Goal: Information Seeking & Learning: Check status

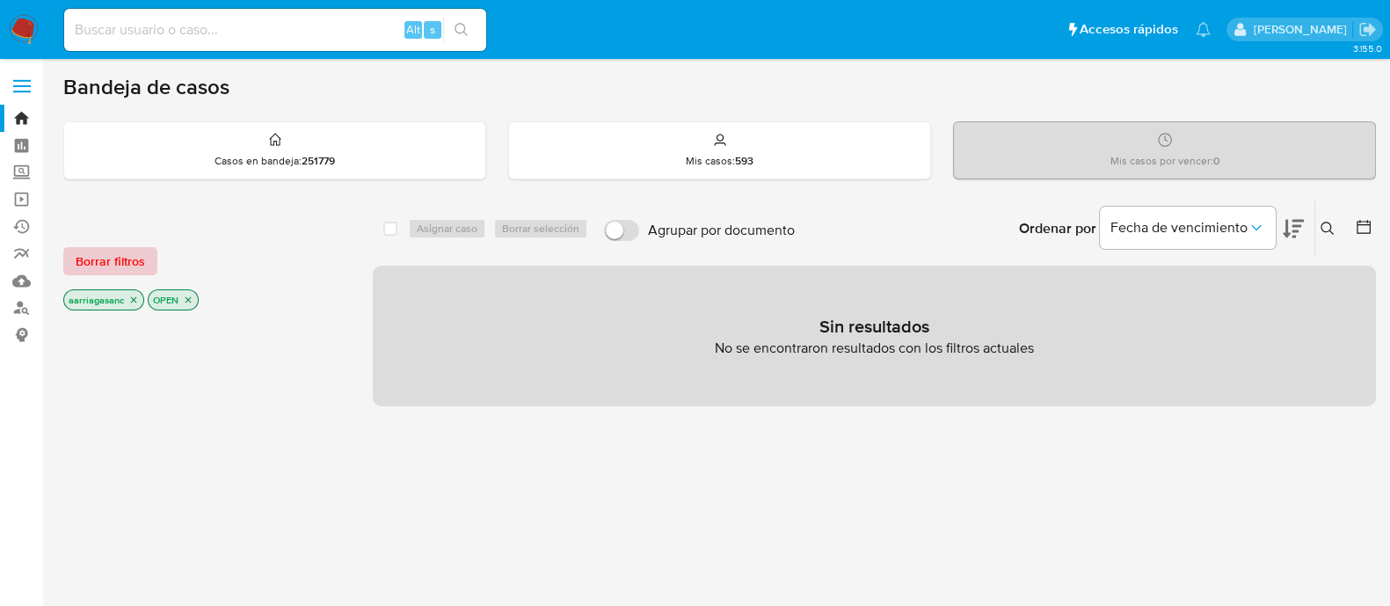
click at [126, 251] on span "Borrar filtros" at bounding box center [110, 261] width 69 height 25
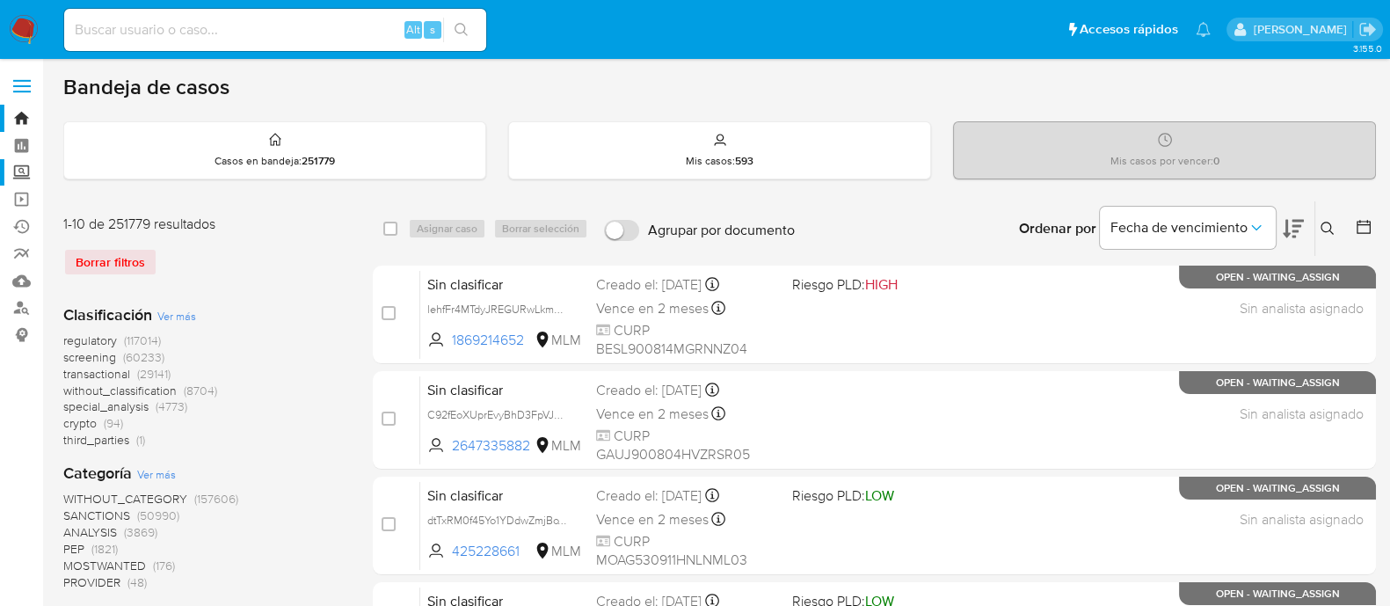
click at [25, 173] on label "Screening" at bounding box center [104, 172] width 209 height 27
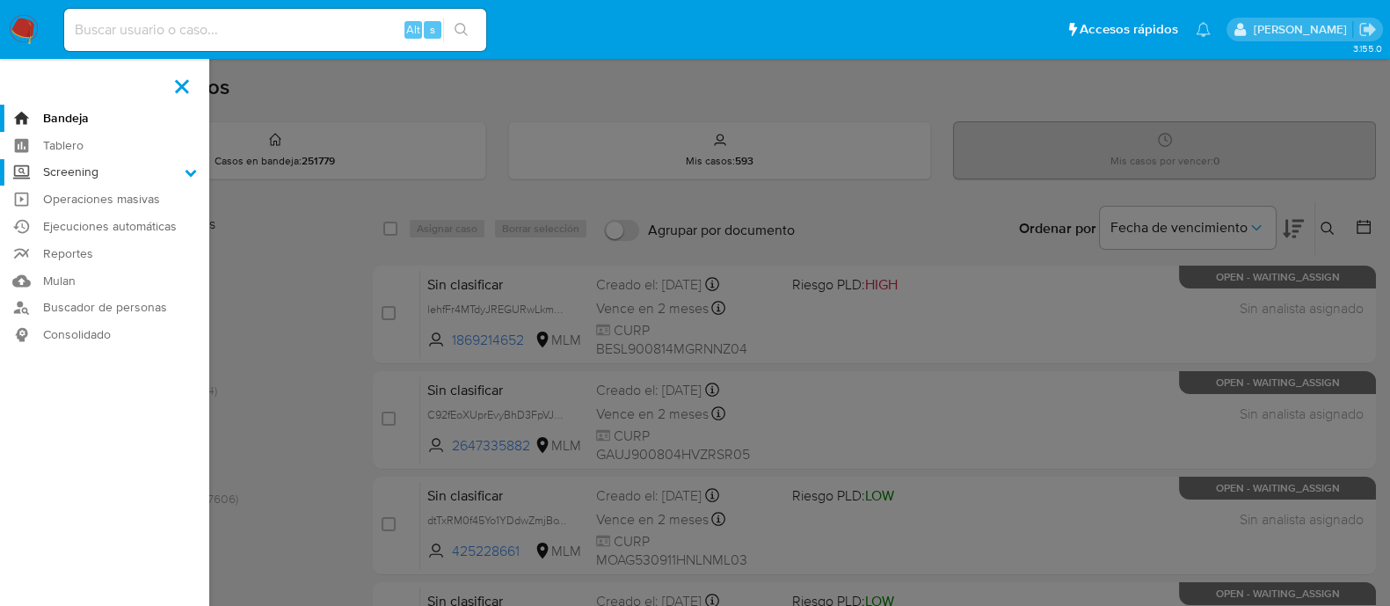
click at [0, 0] on input "Screening" at bounding box center [0, 0] width 0 height 0
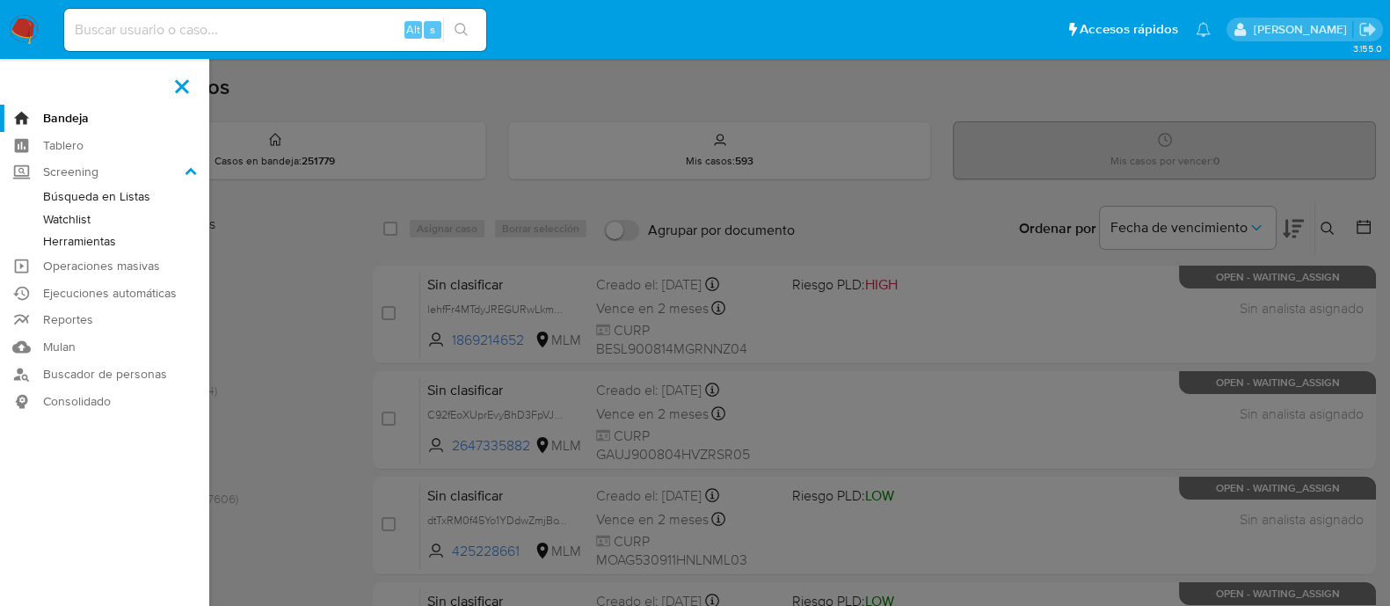
click at [64, 223] on link "Watchlist" at bounding box center [104, 219] width 209 height 22
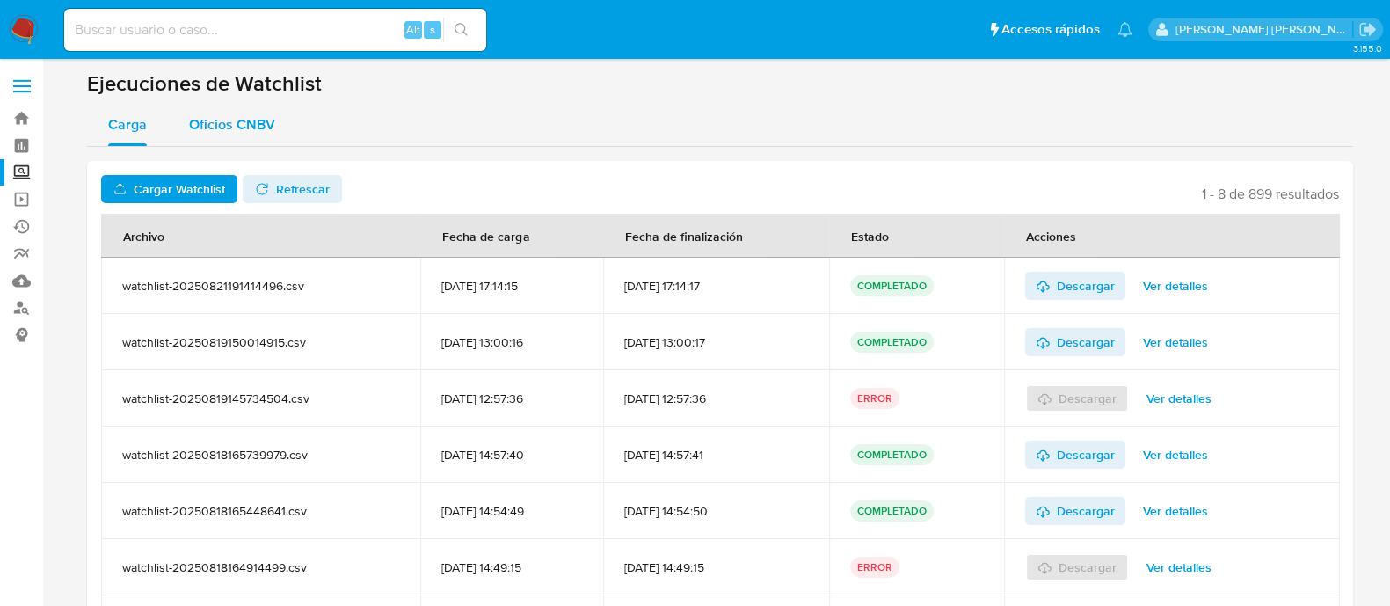
click at [243, 130] on span "Oficios CNBV" at bounding box center [232, 124] width 86 height 20
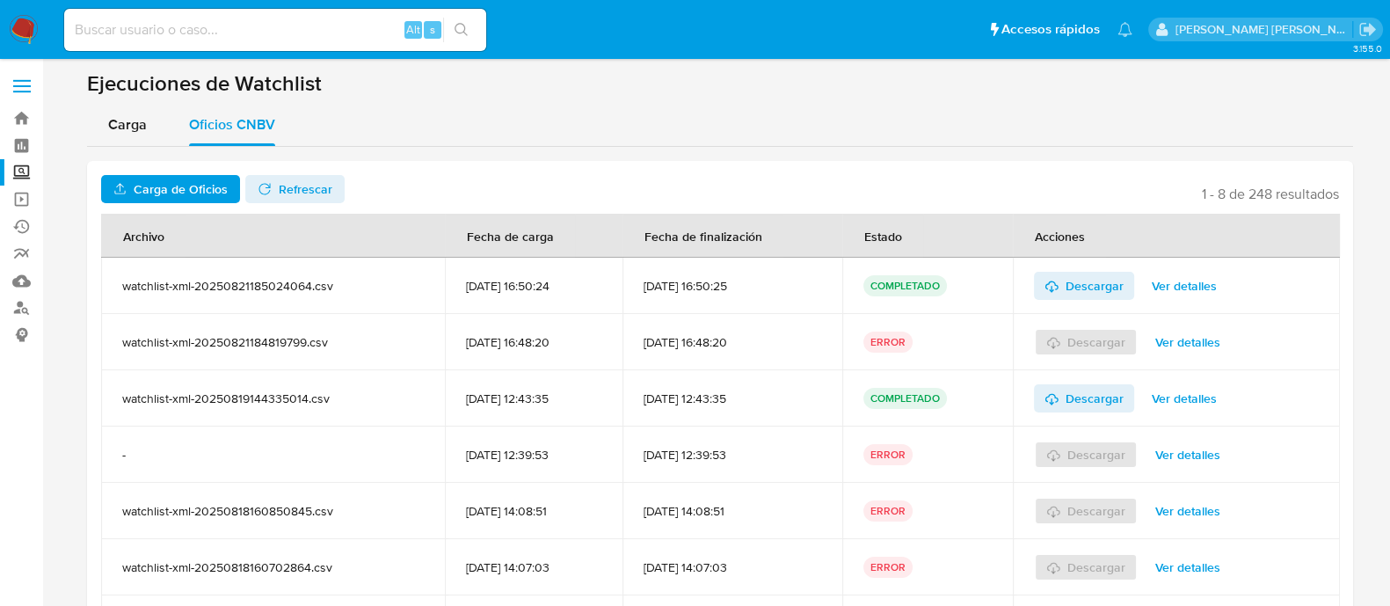
click at [207, 194] on span "Carga de Oficios" at bounding box center [181, 189] width 94 height 28
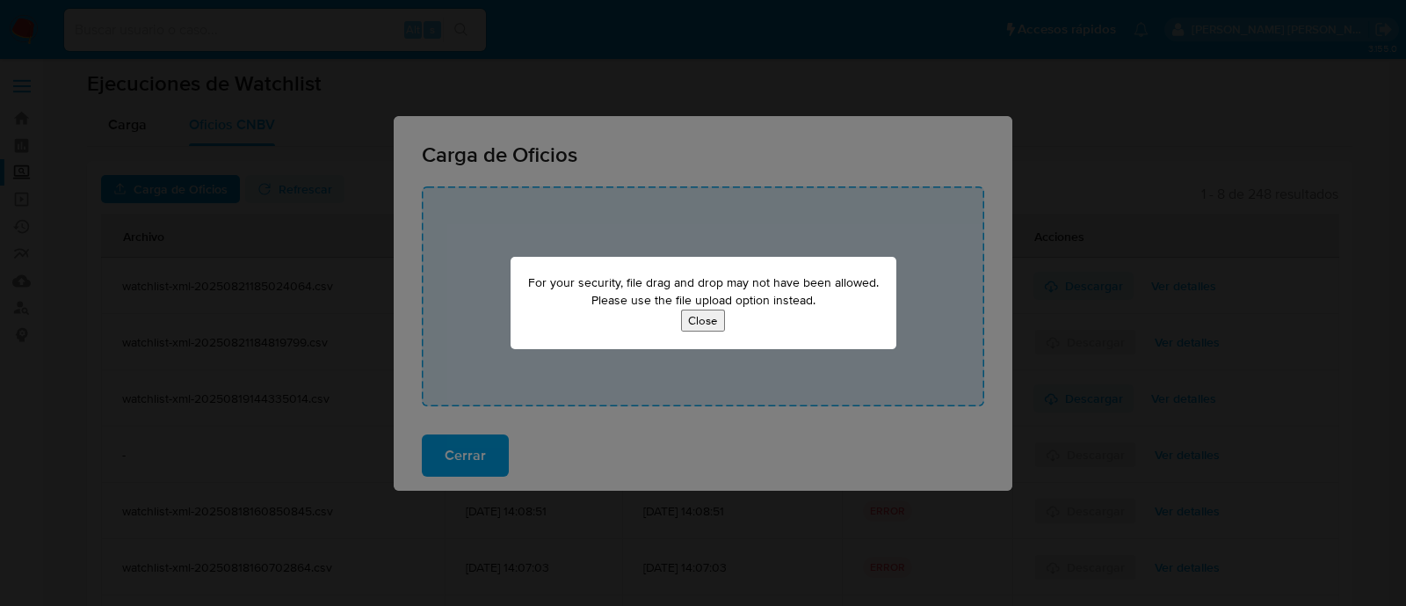
click at [697, 323] on button "Close" at bounding box center [703, 320] width 44 height 22
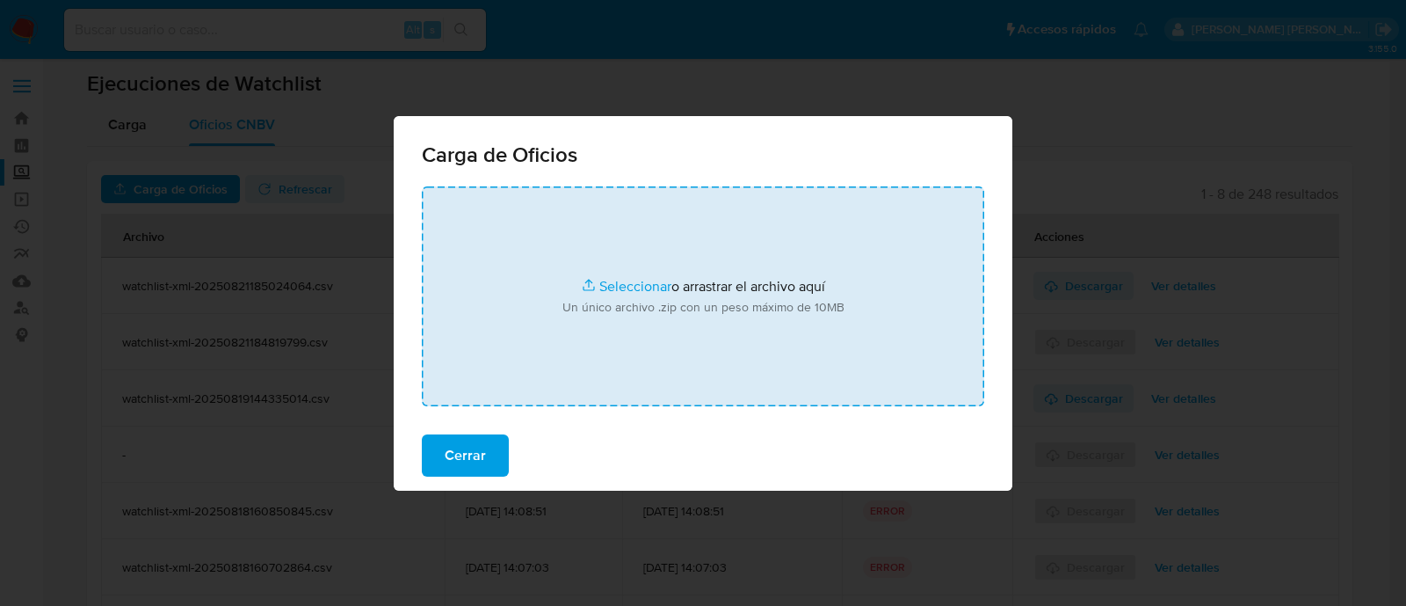
click at [622, 288] on input "file" at bounding box center [703, 296] width 563 height 220
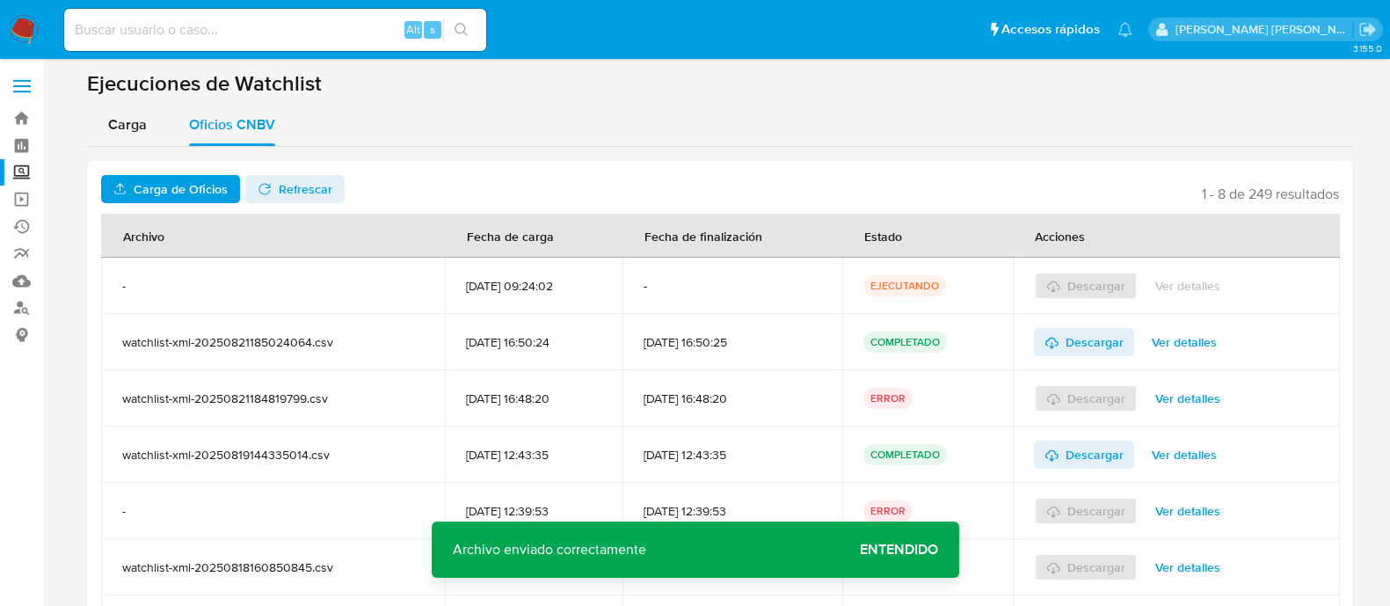
click at [899, 549] on span "Entendido" at bounding box center [899, 549] width 78 height 0
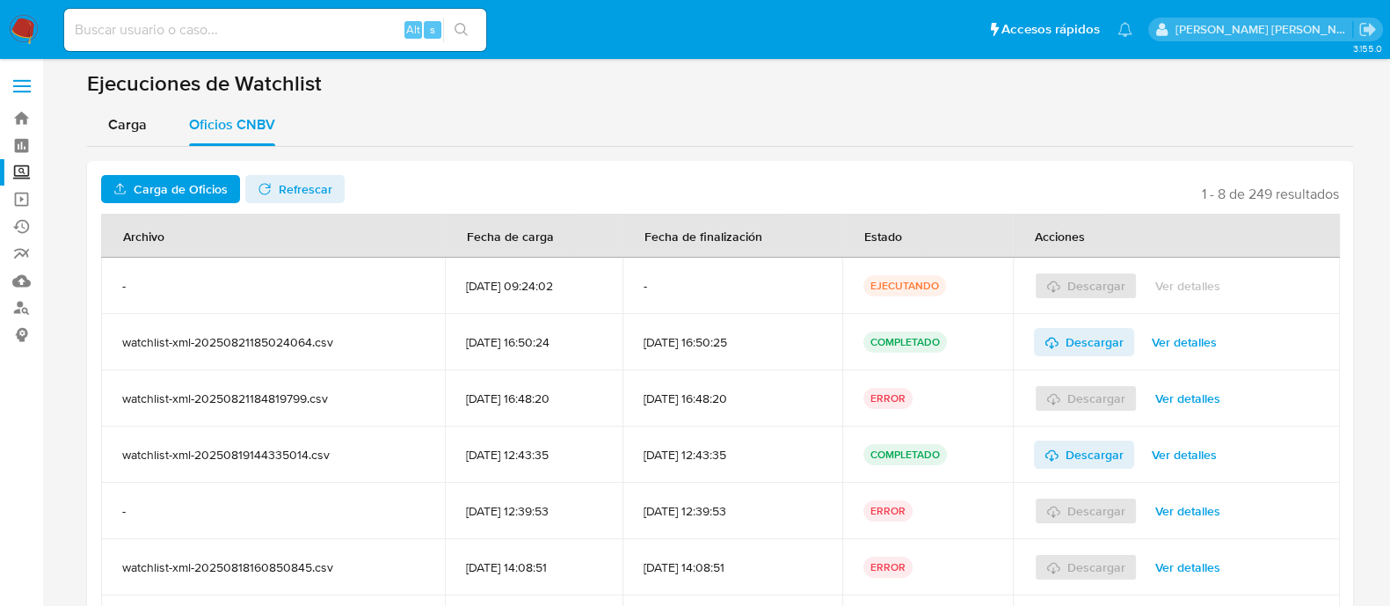
click at [321, 197] on span "Refrescar" at bounding box center [306, 189] width 54 height 28
click at [1201, 291] on span "Ver detalles" at bounding box center [1187, 285] width 65 height 25
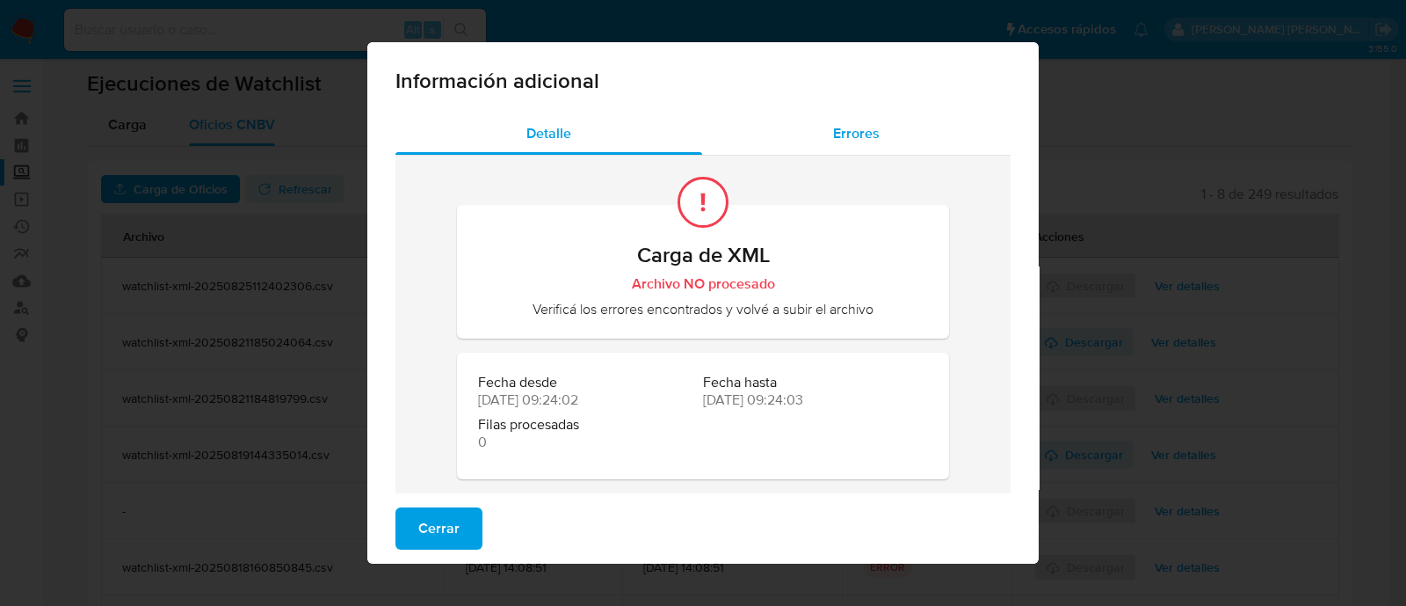
click at [843, 138] on span "Errores" at bounding box center [856, 133] width 47 height 20
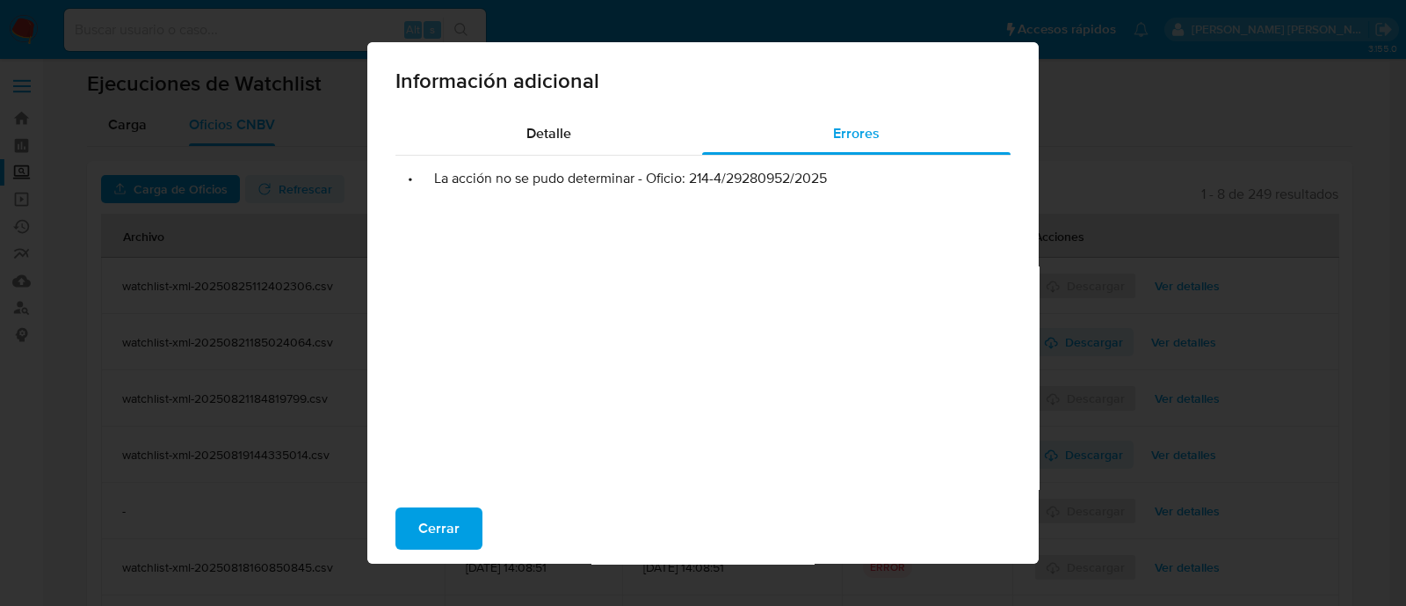
drag, startPoint x: 683, startPoint y: 178, endPoint x: 842, endPoint y: 185, distance: 159.3
click at [842, 185] on li "• La acción no se pudo determinar - Oficio: 214-4/29280952/2025" at bounding box center [703, 179] width 587 height 18
click at [468, 503] on div "Cerrar" at bounding box center [702, 528] width 671 height 70
click at [457, 512] on button "Cerrar" at bounding box center [439, 528] width 87 height 42
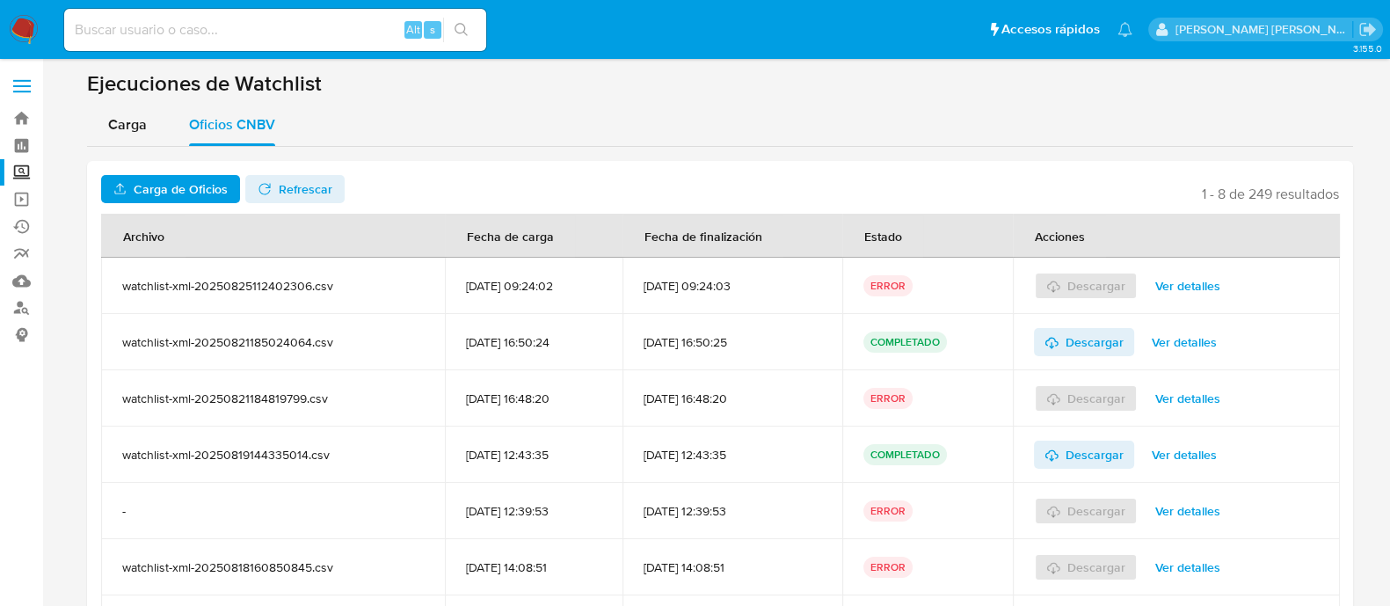
click at [189, 185] on span "Carga de Oficios" at bounding box center [181, 189] width 94 height 28
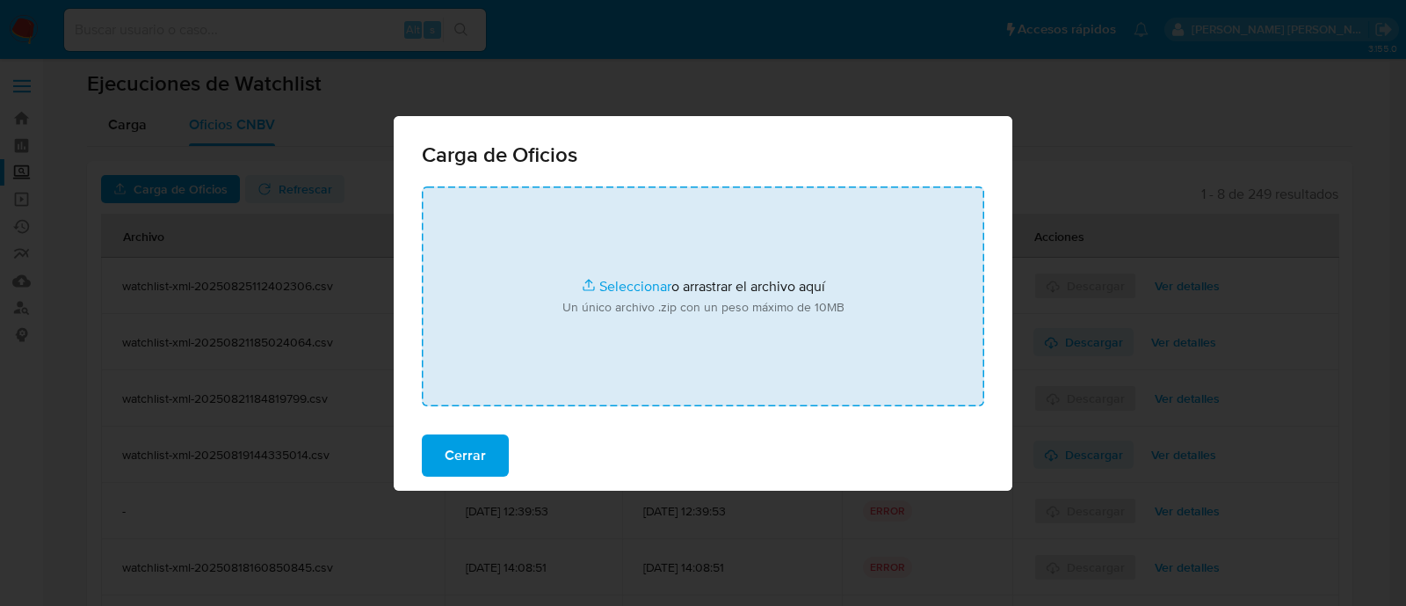
click at [611, 287] on input "file" at bounding box center [703, 296] width 563 height 220
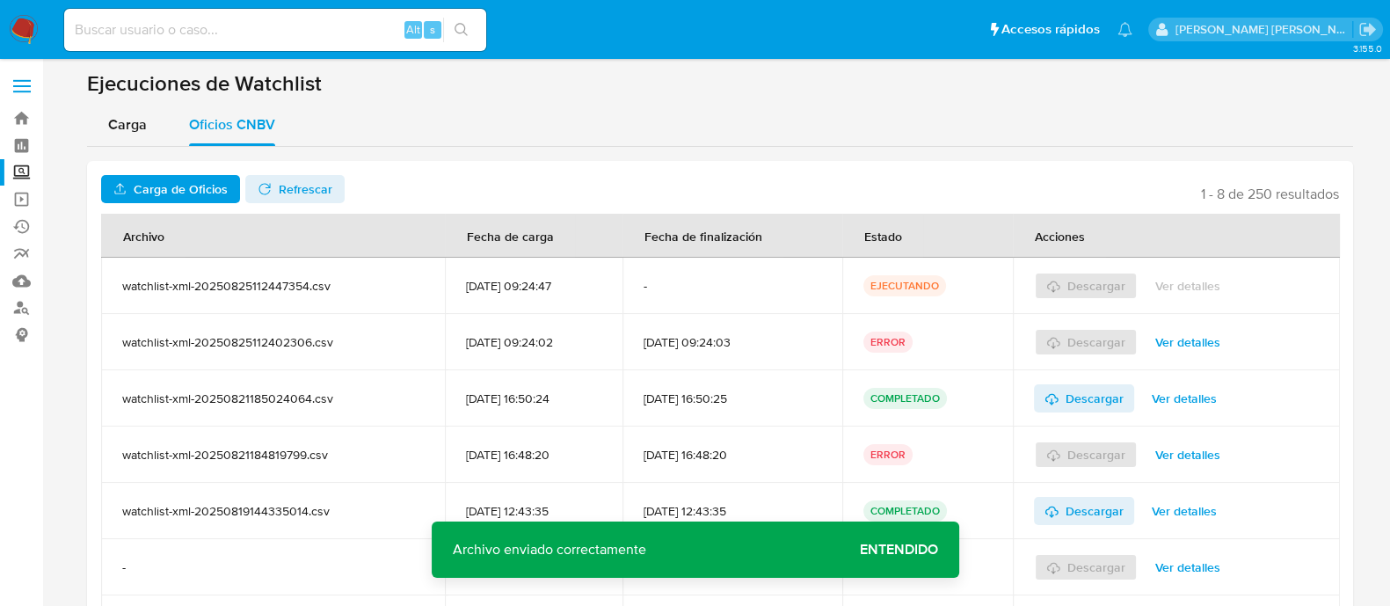
click at [279, 180] on span "Refrescar" at bounding box center [306, 189] width 54 height 28
click at [1096, 295] on span "Descargar" at bounding box center [1094, 286] width 58 height 28
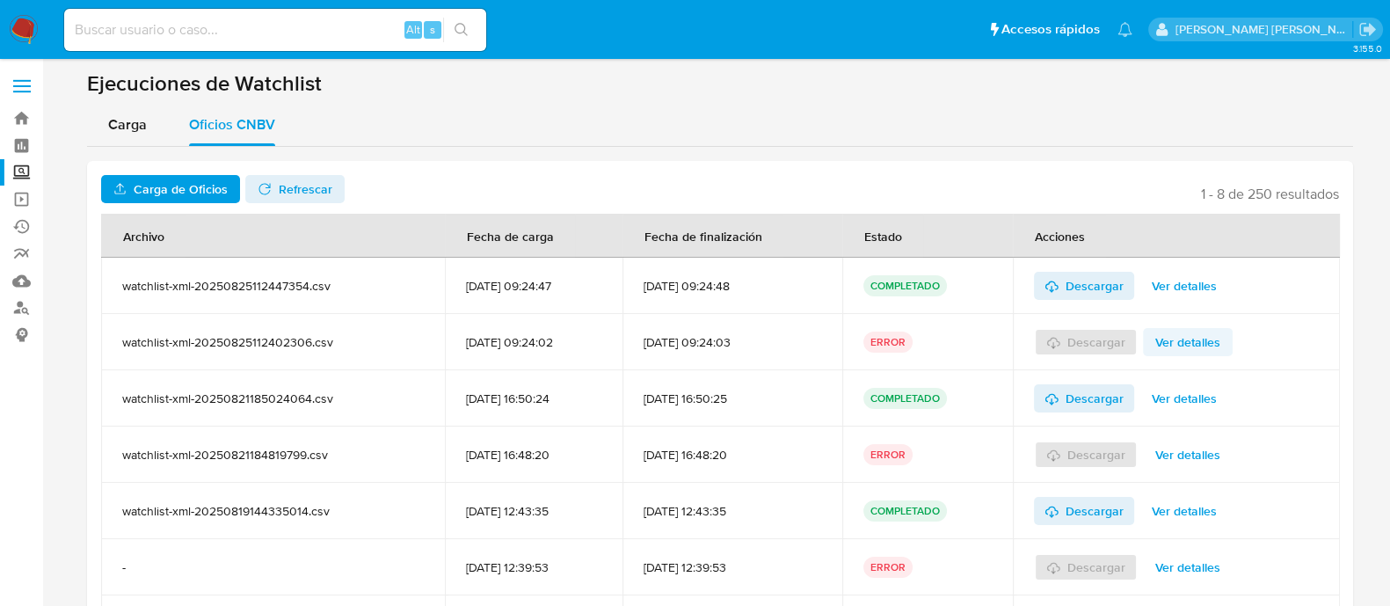
click at [1173, 352] on span "Ver detalles" at bounding box center [1187, 342] width 65 height 25
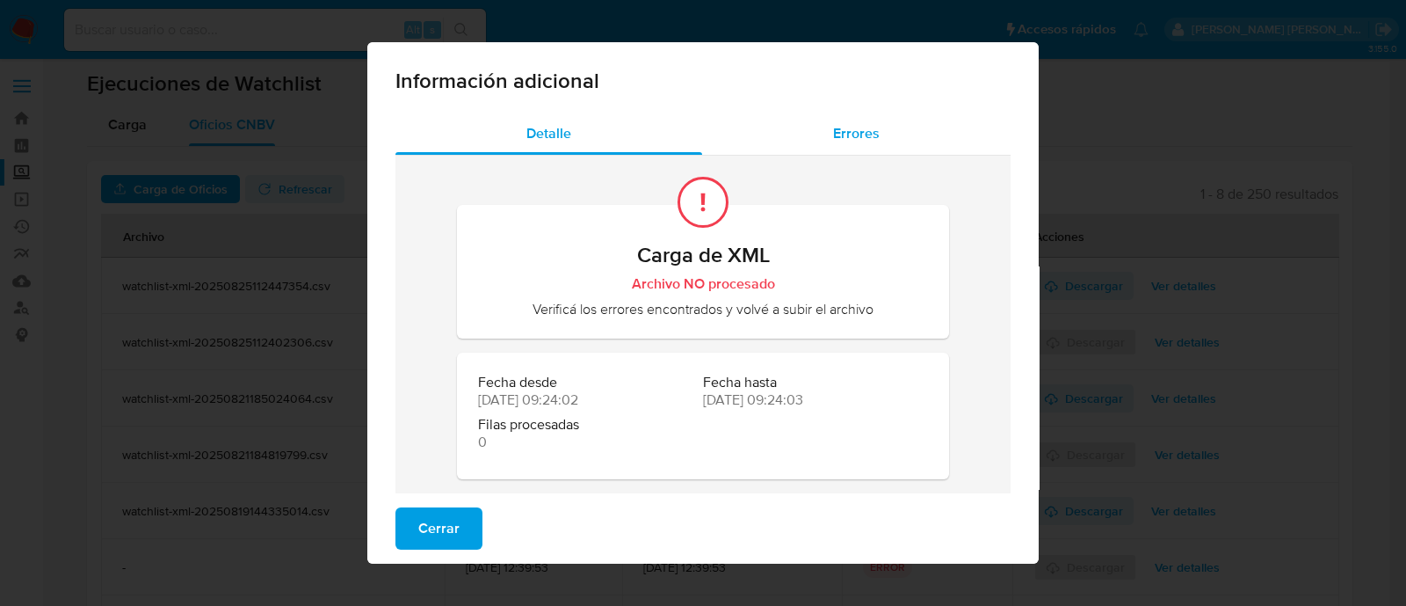
click at [866, 147] on div "Errores" at bounding box center [856, 134] width 309 height 42
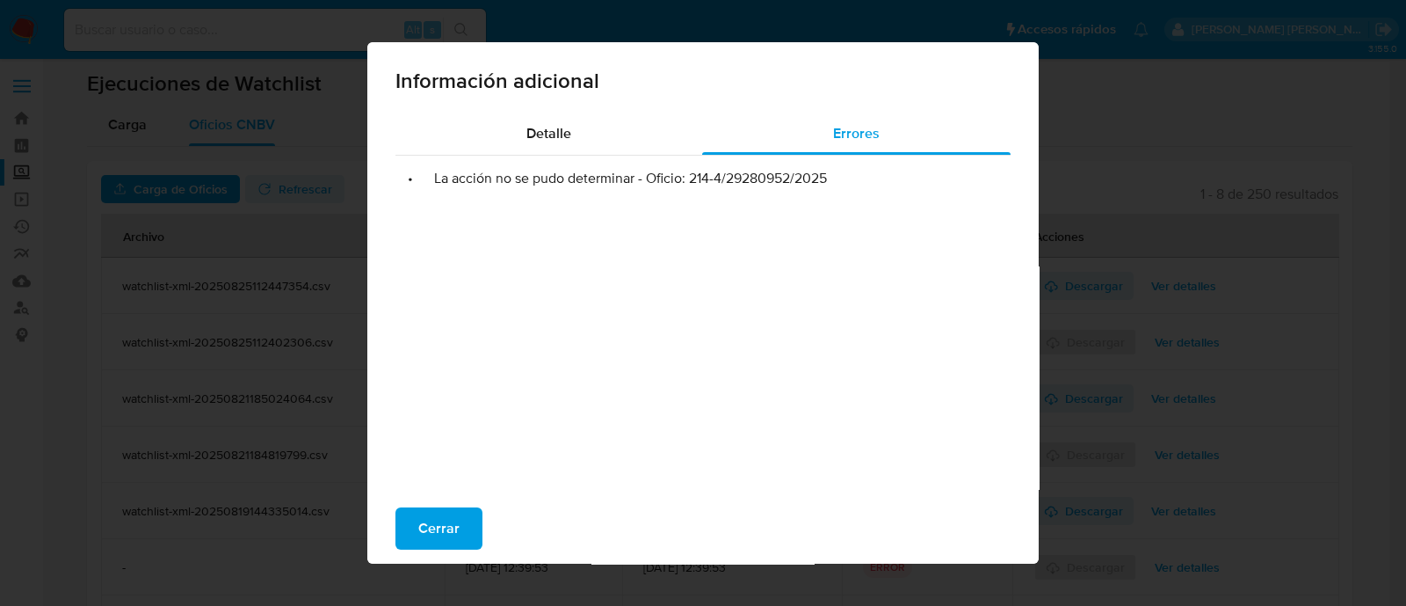
drag, startPoint x: 679, startPoint y: 185, endPoint x: 845, endPoint y: 194, distance: 165.5
click at [845, 194] on div "• La acción no se pudo determinar - Oficio: 214-4/29280952/2025" at bounding box center [703, 332] width 615 height 352
click at [809, 194] on div "• La acción no se pudo determinar - Oficio: 214-4/29280952/2025" at bounding box center [703, 332] width 615 height 352
drag, startPoint x: 684, startPoint y: 179, endPoint x: 860, endPoint y: 187, distance: 176.8
click at [860, 187] on div "• La acción no se pudo determinar - Oficio: 214-4/29280952/2025" at bounding box center [703, 332] width 615 height 352
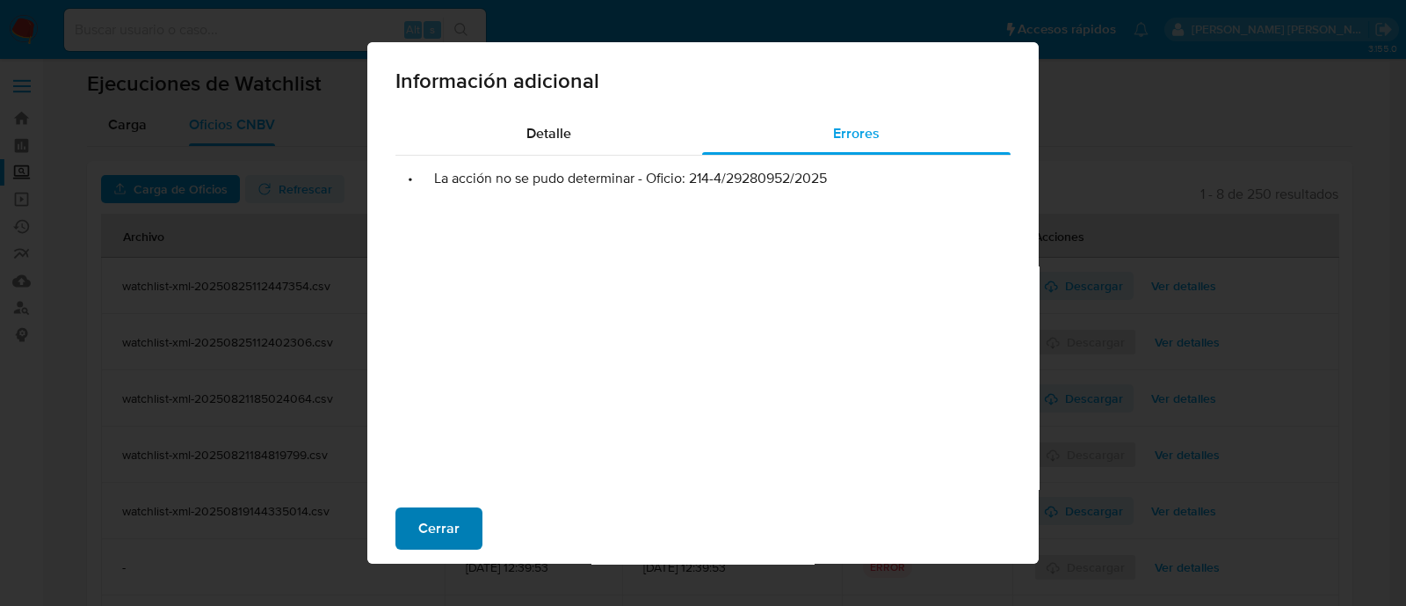
click at [432, 535] on span "Cerrar" at bounding box center [438, 528] width 41 height 39
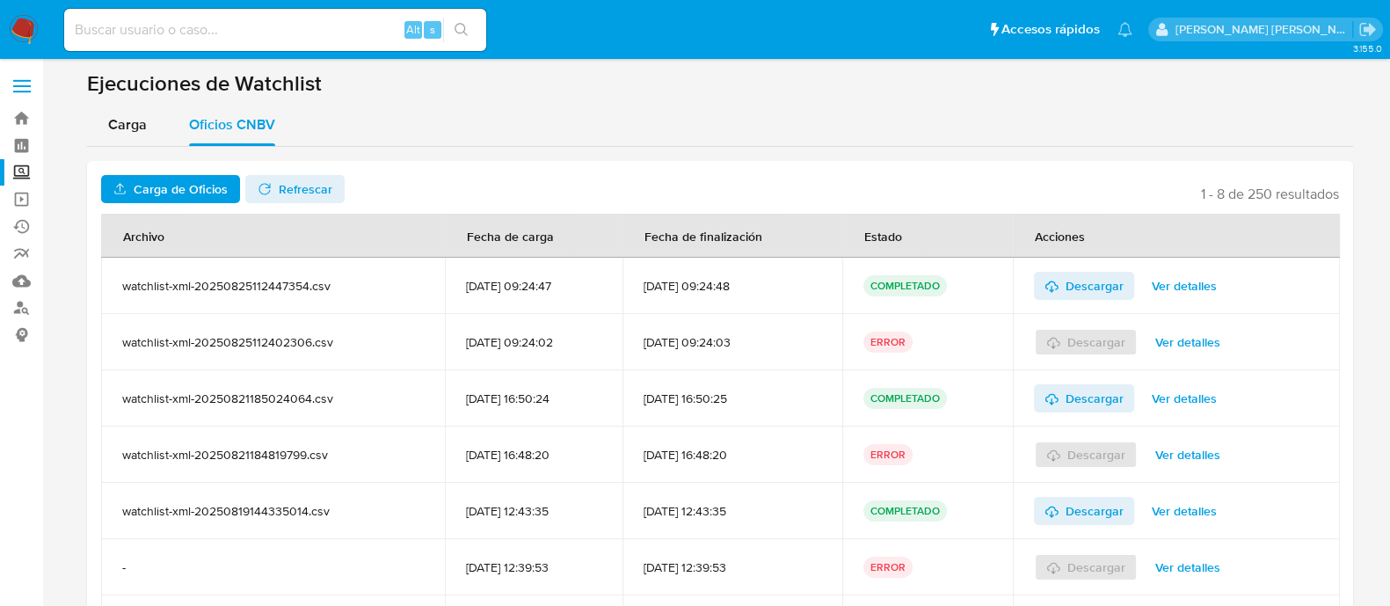
click at [23, 164] on label "Screening" at bounding box center [104, 172] width 209 height 27
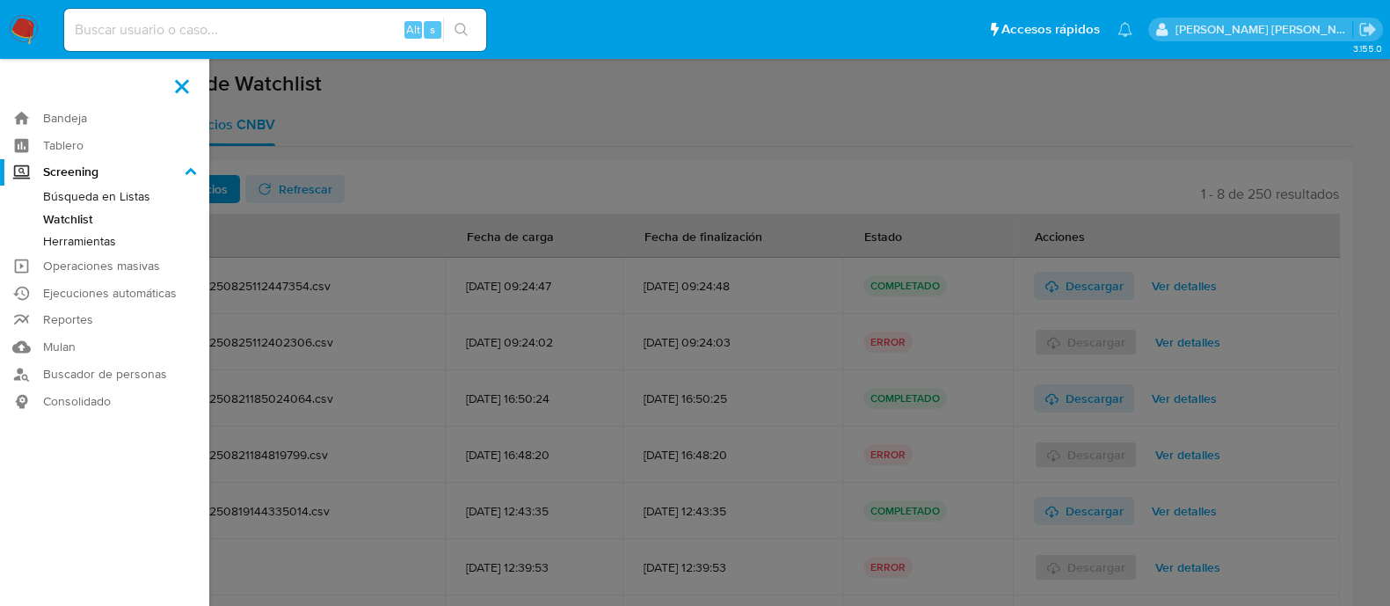
click at [0, 0] on input "Screening" at bounding box center [0, 0] width 0 height 0
click at [79, 202] on link "Búsqueda en Listas" at bounding box center [104, 196] width 209 height 22
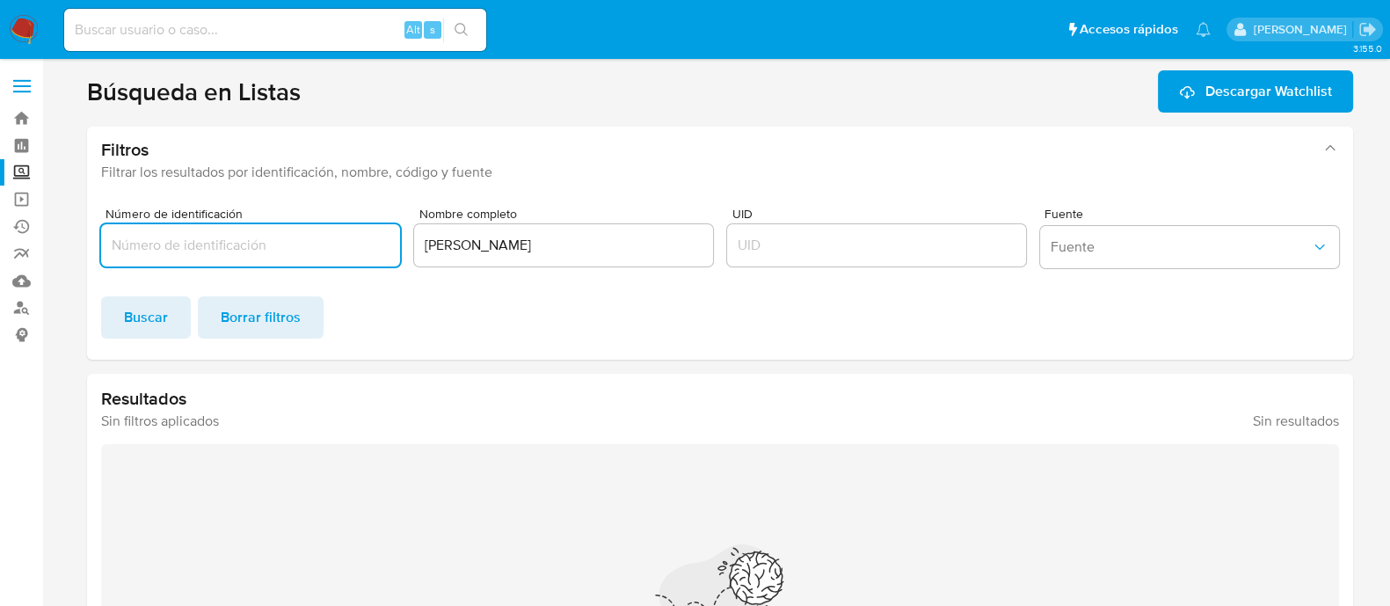
click at [621, 243] on input "KAREN GABRIELA RODRIGUEZ BARRERA" at bounding box center [563, 245] width 299 height 23
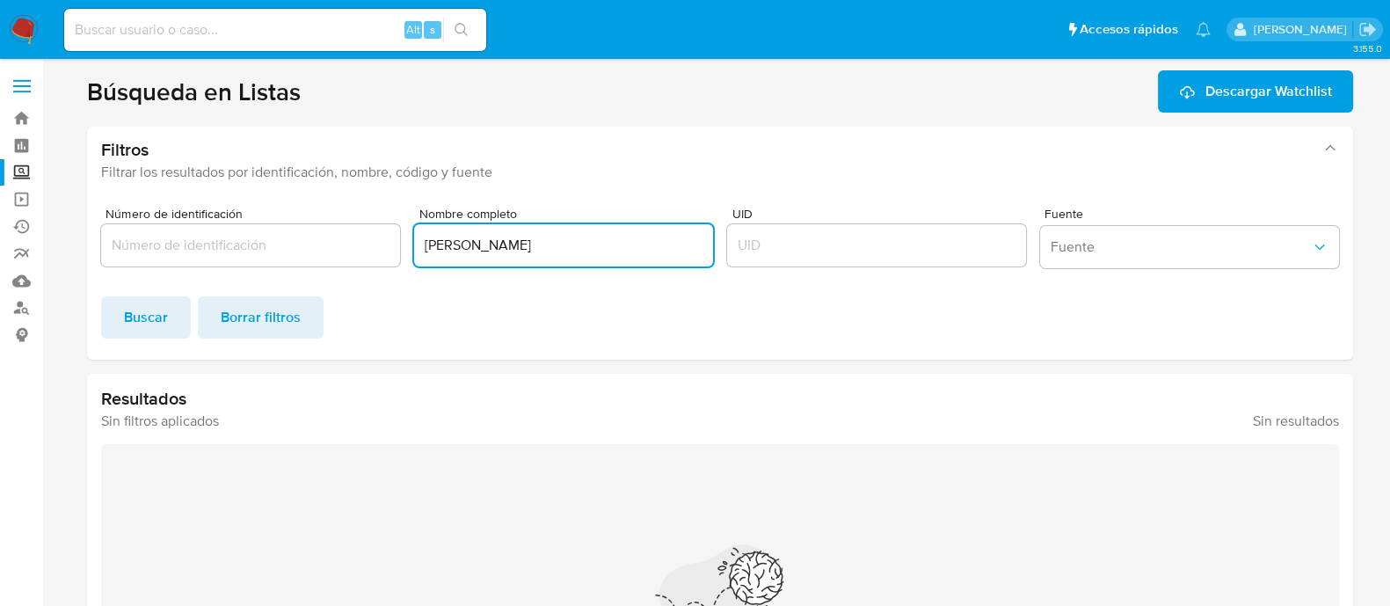
click at [621, 243] on input "KAREN GABRIELA RODRIGUEZ BARRERA" at bounding box center [563, 245] width 299 height 23
paste input "MENDOZA ROMERO"
click at [132, 328] on span "Buscar" at bounding box center [146, 317] width 44 height 39
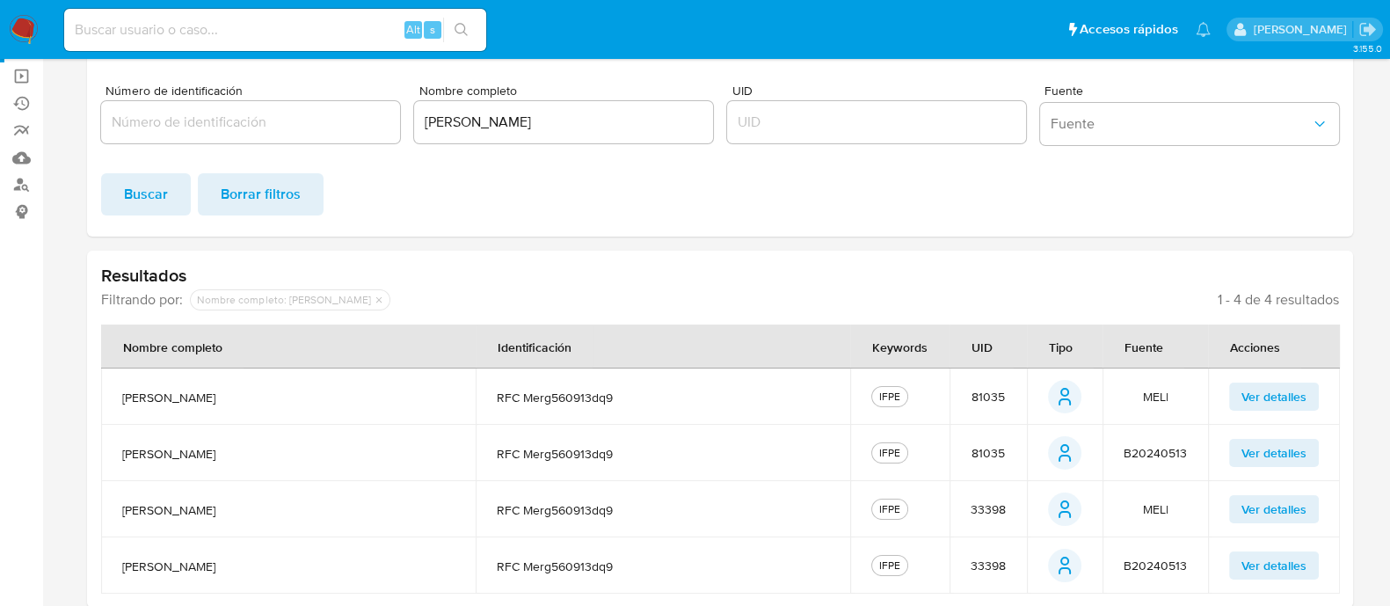
scroll to position [135, 0]
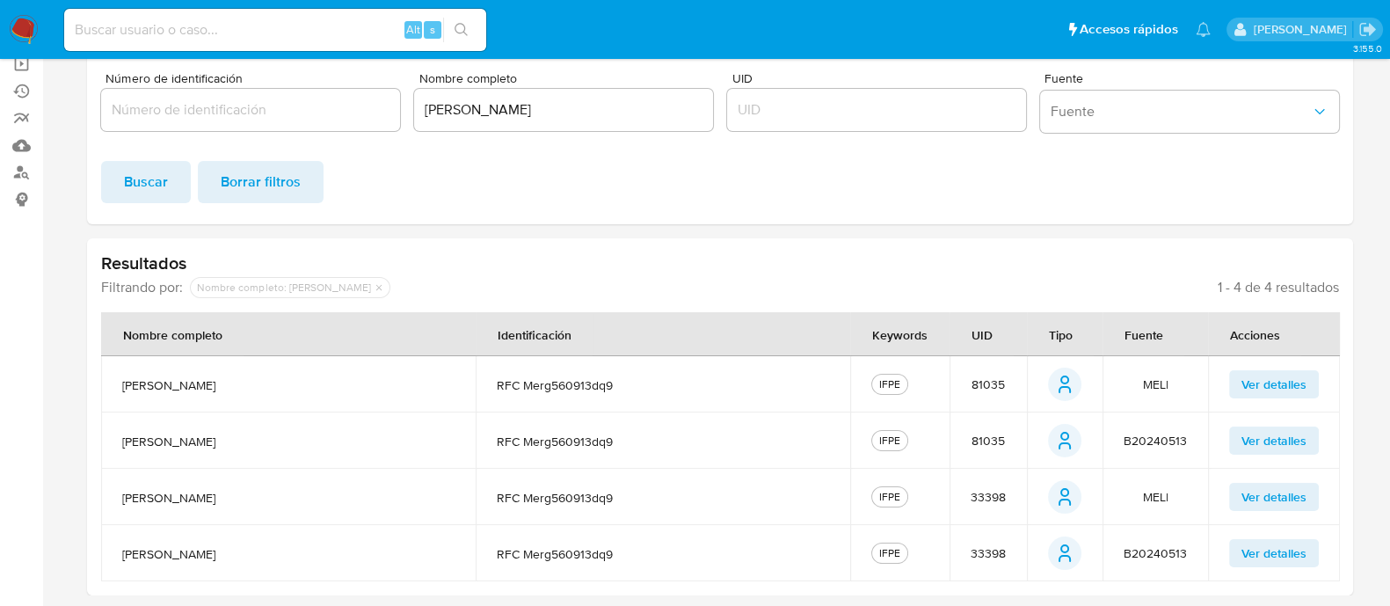
click at [991, 381] on span "81035" at bounding box center [987, 384] width 33 height 16
click at [985, 499] on span "33398" at bounding box center [987, 497] width 35 height 16
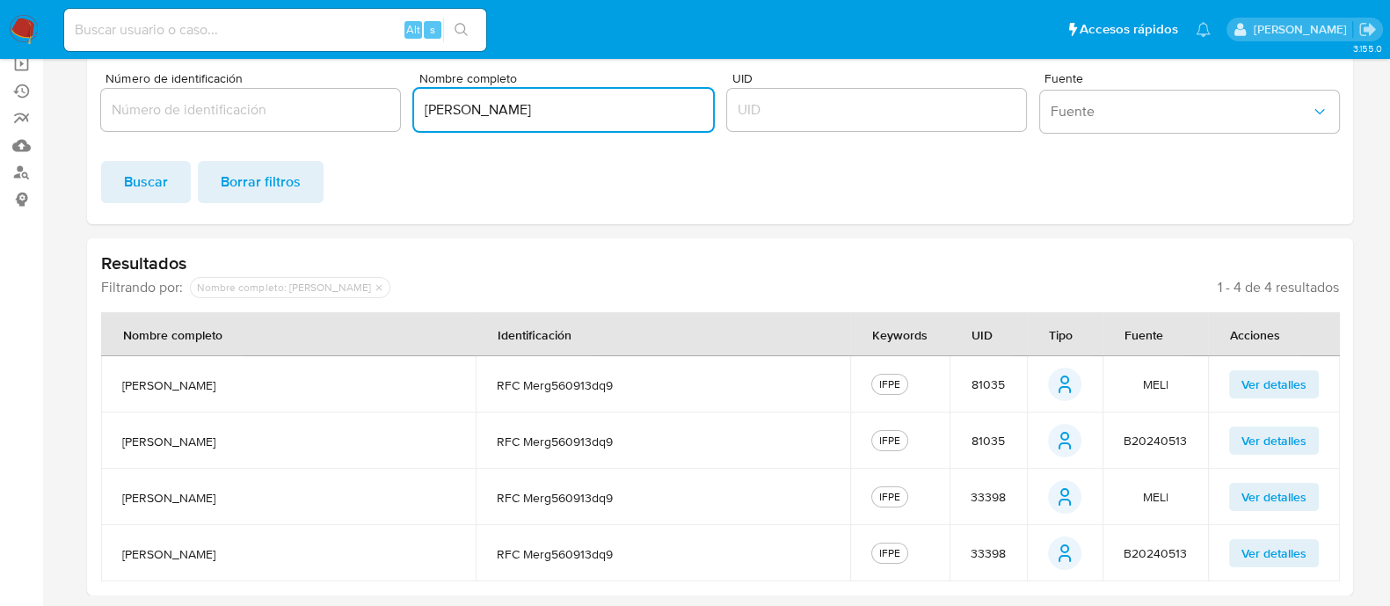
click at [542, 105] on input "GUSTAVO MENDOZA ROMERO" at bounding box center [563, 109] width 299 height 23
paste input "FRANCISCO JAVIER"
paste input "PINEDA TORRES"
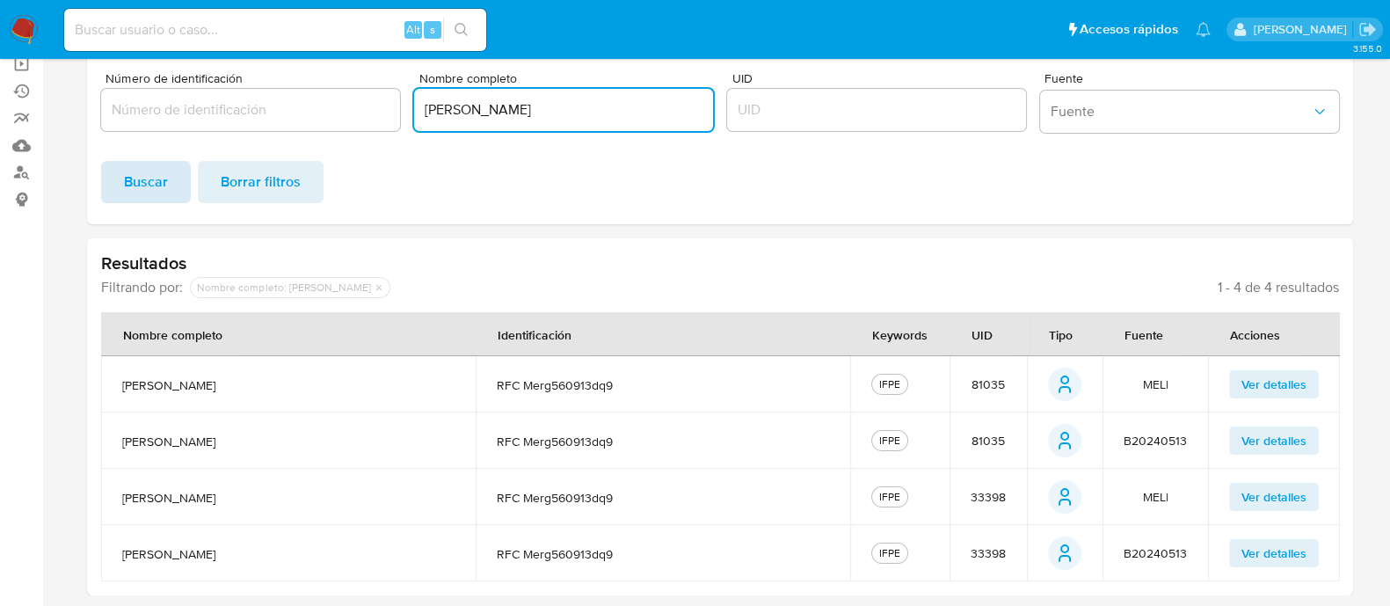
click at [110, 174] on button "Buscar" at bounding box center [146, 182] width 90 height 42
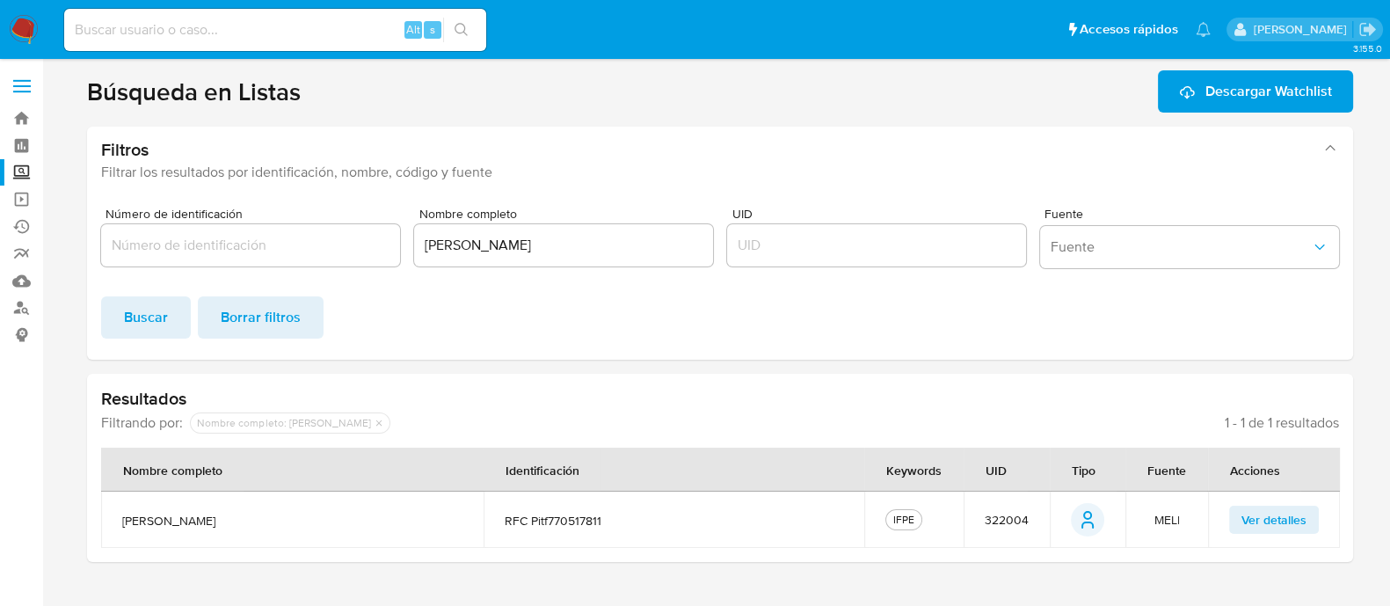
scroll to position [0, 0]
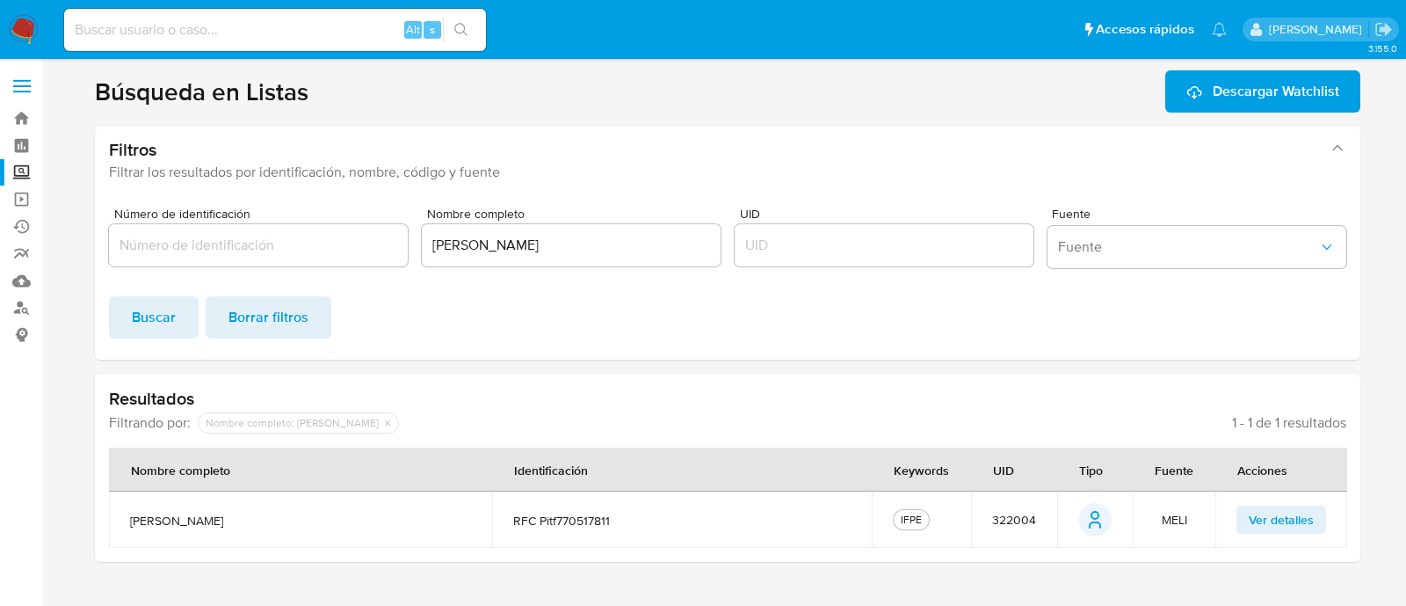
click at [999, 513] on span "322004" at bounding box center [1014, 520] width 44 height 16
click at [628, 239] on input "FRANCISCO JAVIER PINEDA TORRES" at bounding box center [571, 245] width 299 height 23
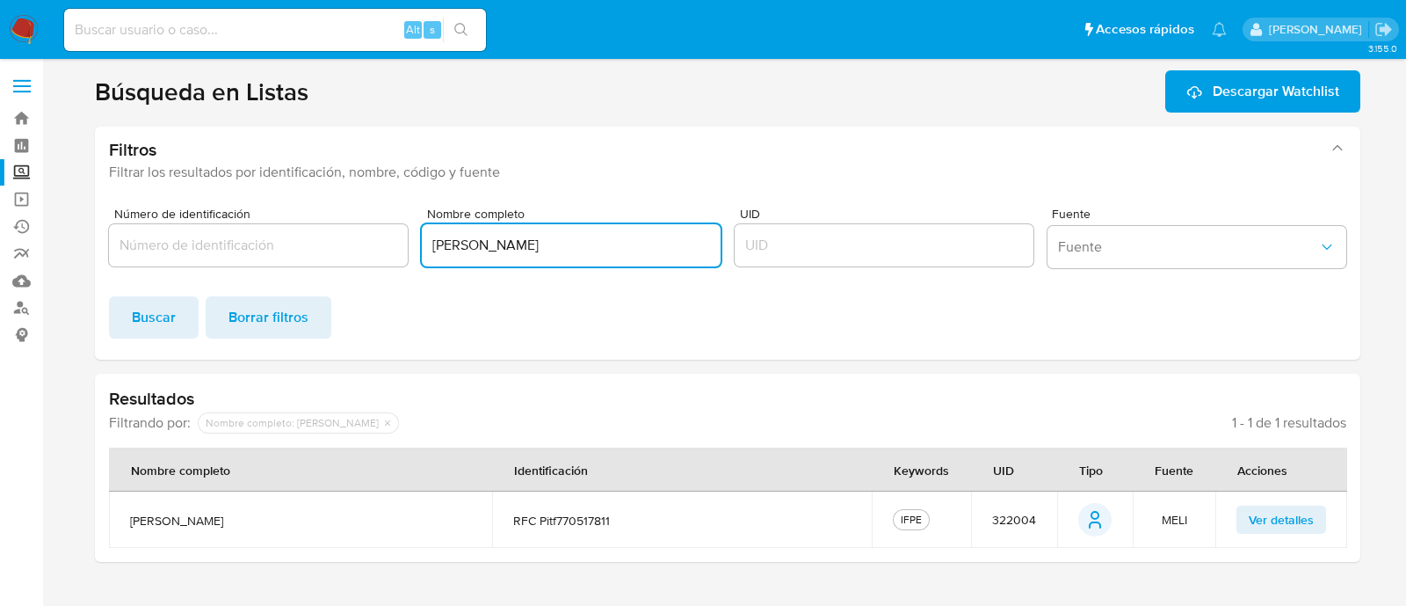
click at [628, 239] on input "FRANCISCO JAVIER PINEDA TORRES" at bounding box center [571, 245] width 299 height 23
paste input "HÉCTOR IVÁN"
paste input "PINEDA TORRES"
click at [150, 307] on span "Buscar" at bounding box center [154, 317] width 44 height 39
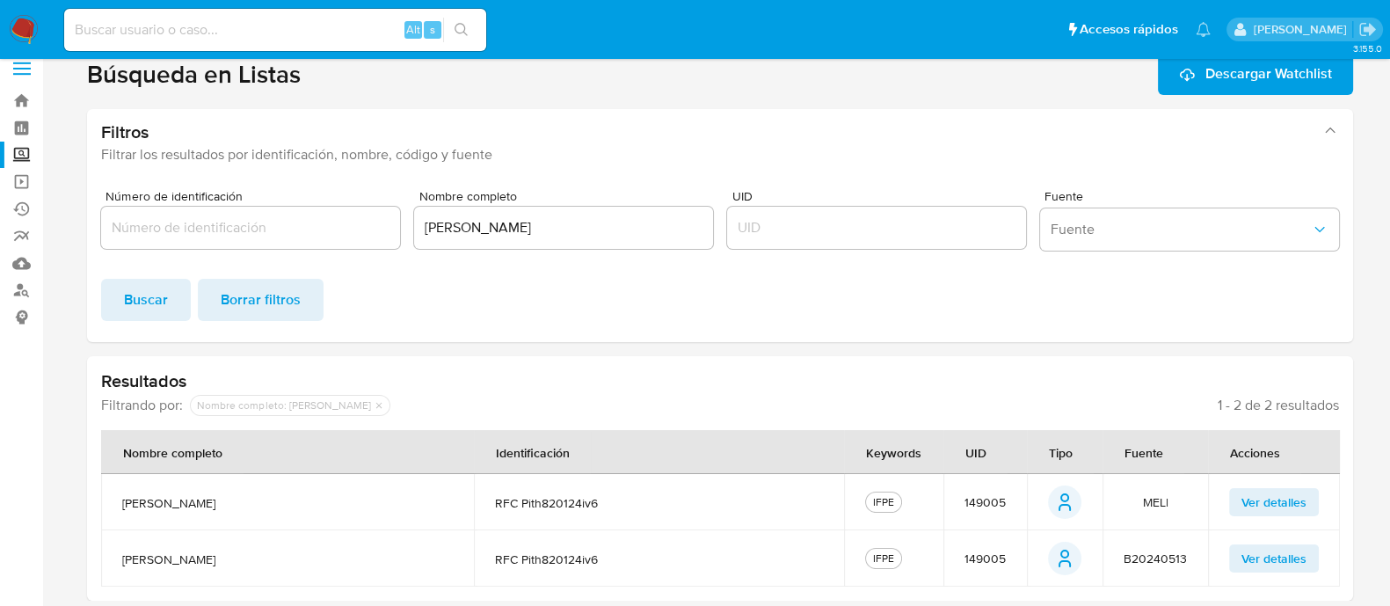
scroll to position [23, 0]
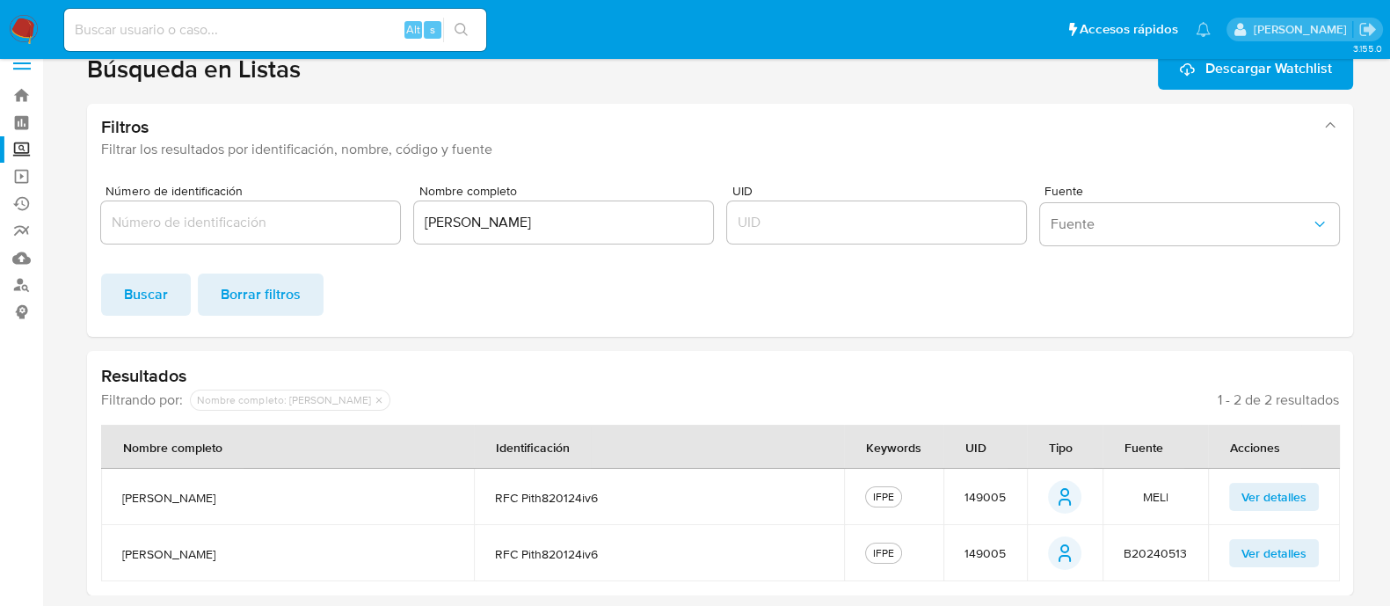
click at [980, 491] on span "149005" at bounding box center [984, 497] width 41 height 16
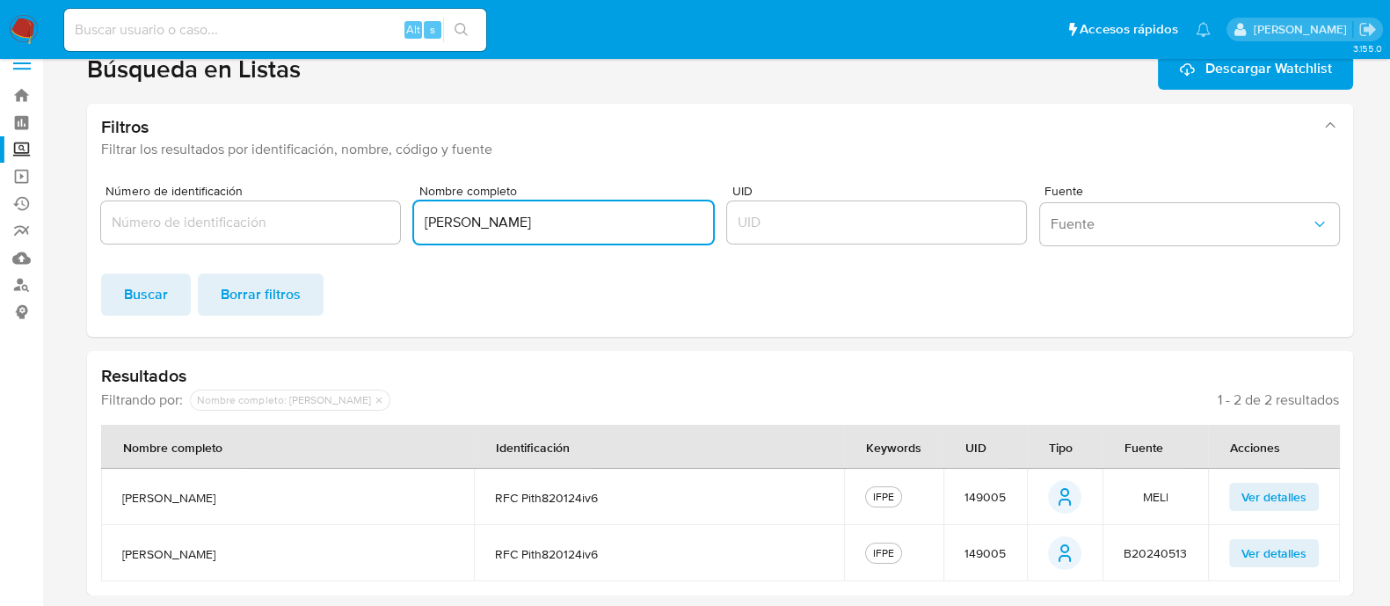
click at [557, 225] on input "HÉCTOR IVÁN PINEDA TORRES" at bounding box center [563, 222] width 299 height 23
paste input "SERGIO"
paste input "ALVAREZ ALVAREZ"
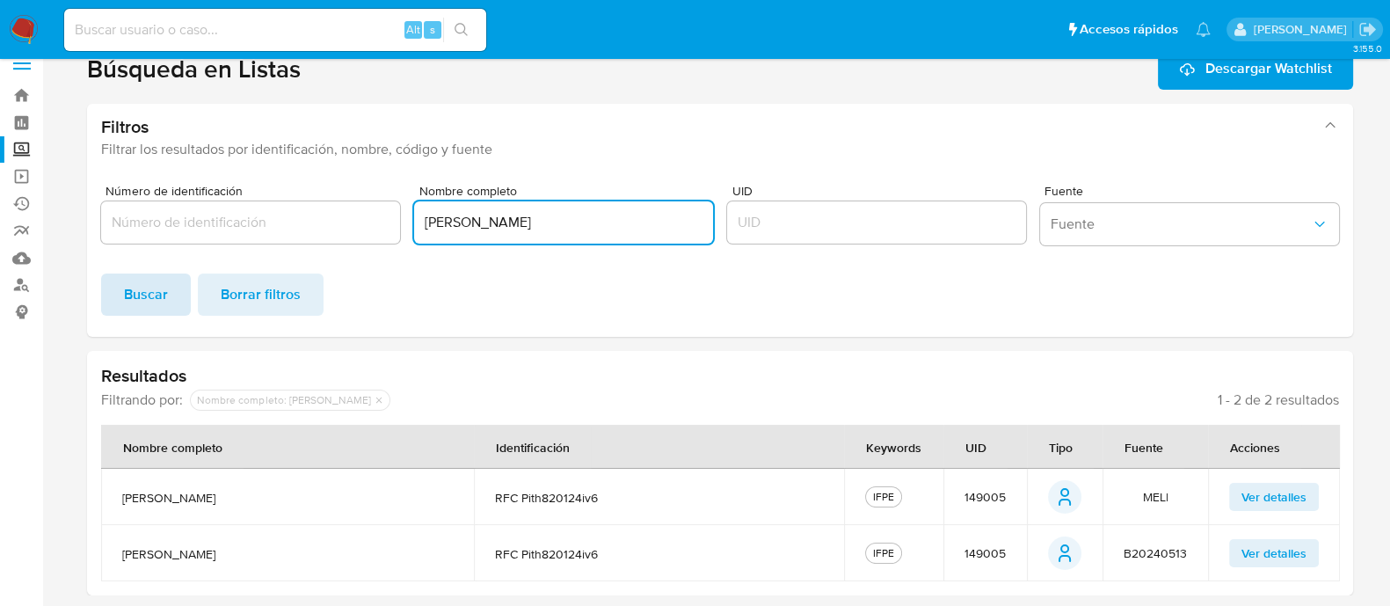
type input "SERGIO ALVAREZ ALVAREZ"
click at [171, 291] on button "Buscar" at bounding box center [146, 294] width 90 height 42
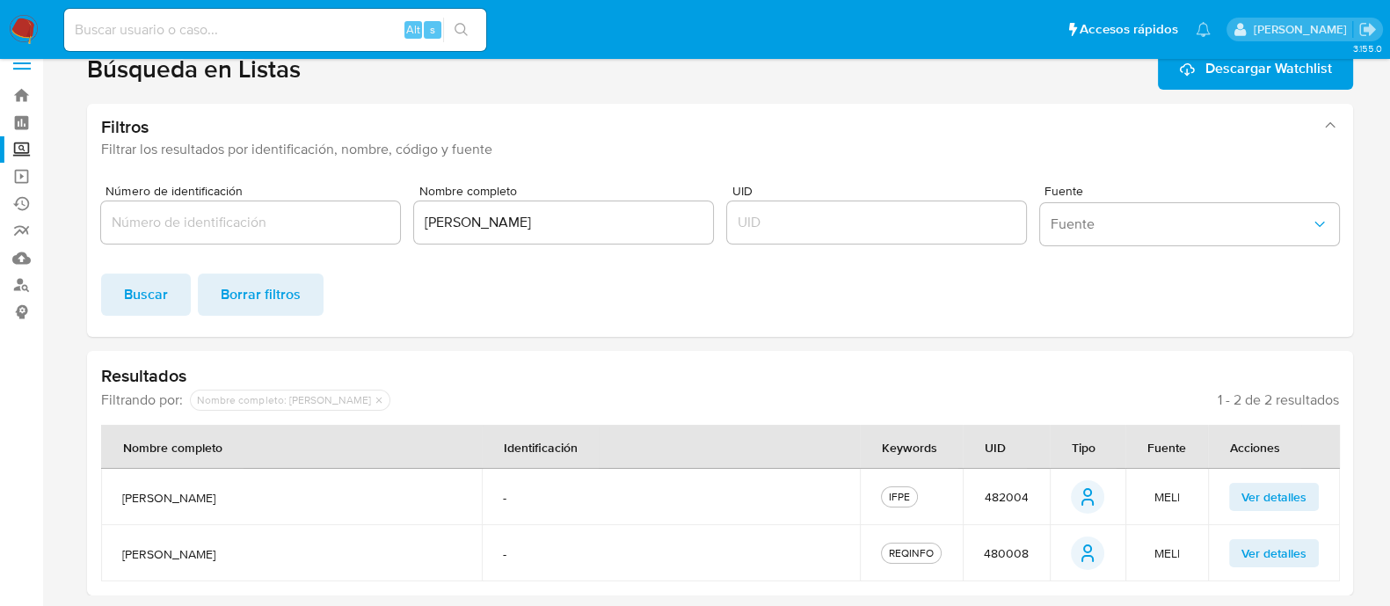
click at [1018, 492] on span "482004" at bounding box center [1006, 497] width 44 height 16
